Goal: Information Seeking & Learning: Compare options

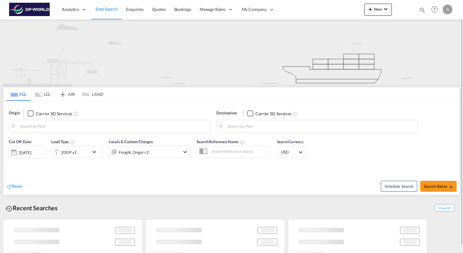
click at [50, 124] on body "Analytics Reports Dashboard Rate Search Enquiries Quotes Bookings" at bounding box center [231, 126] width 463 height 253
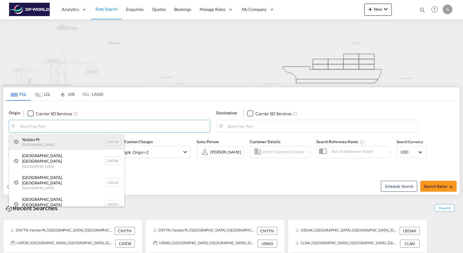
click at [38, 144] on div "Yantian Pt China CNYTN" at bounding box center [66, 142] width 115 height 16
type input "Yantian Pt, CNYTN"
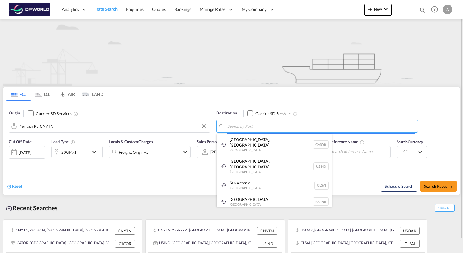
click at [243, 127] on body "Analytics Reports Dashboard Rate Search Enquiries Quotes Bookings" at bounding box center [231, 126] width 463 height 253
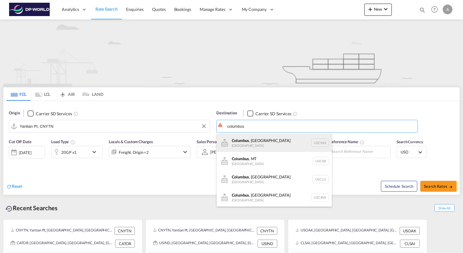
click at [246, 140] on div "[GEOGRAPHIC_DATA] , [GEOGRAPHIC_DATA] [GEOGRAPHIC_DATA] USCMH" at bounding box center [274, 143] width 115 height 18
type input "[GEOGRAPHIC_DATA], [GEOGRAPHIC_DATA], USCMH"
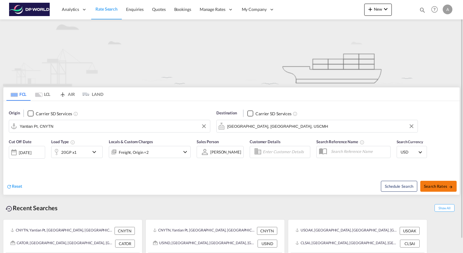
click at [431, 187] on span "Search Rates" at bounding box center [438, 186] width 29 height 5
type input "CNYTN to USCMH / [DATE]"
